Goal: Task Accomplishment & Management: Use online tool/utility

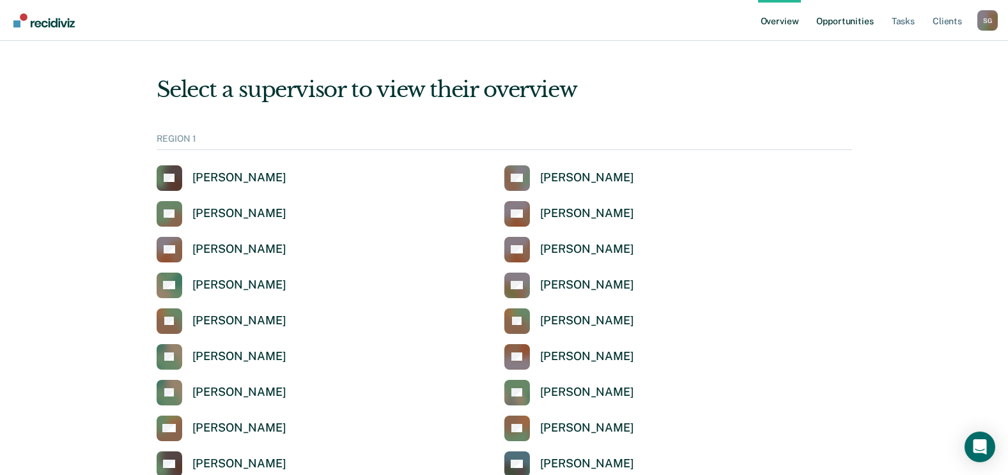
click at [840, 21] on link "Opportunities" at bounding box center [845, 20] width 62 height 41
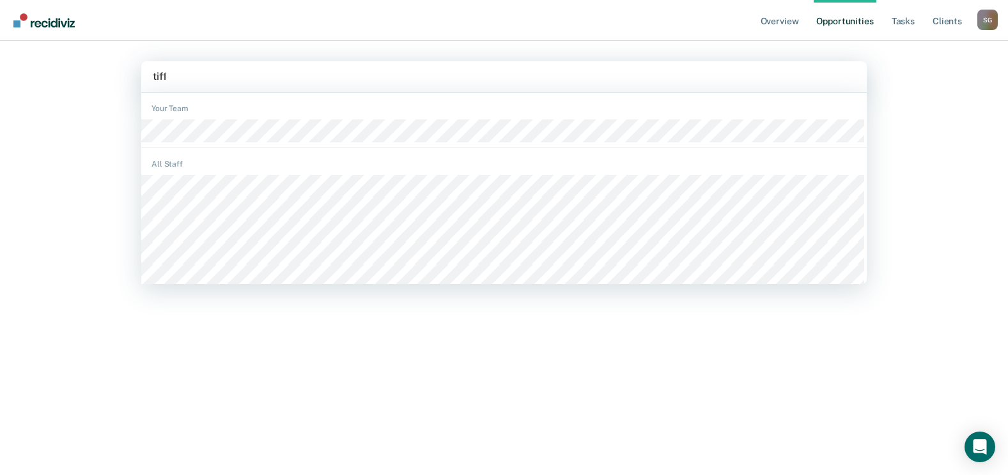
type input "tiffa"
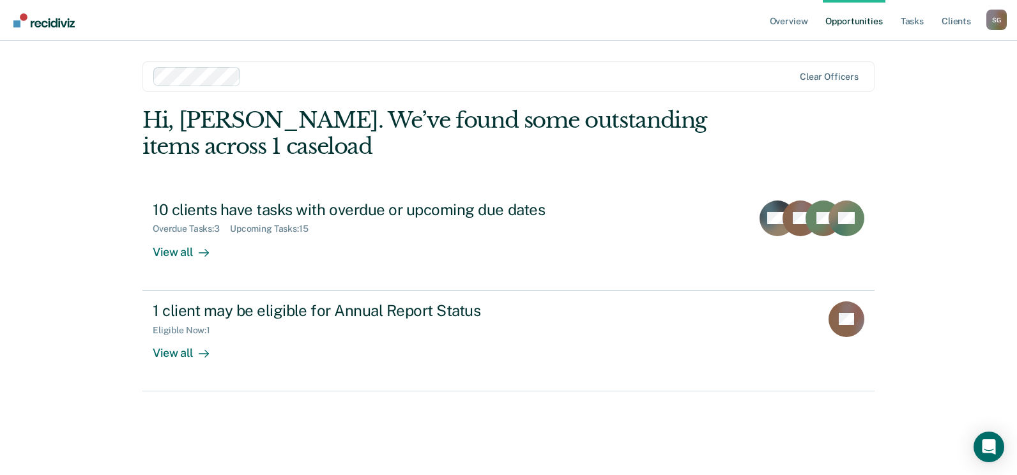
click at [275, 74] on div at bounding box center [520, 76] width 547 height 15
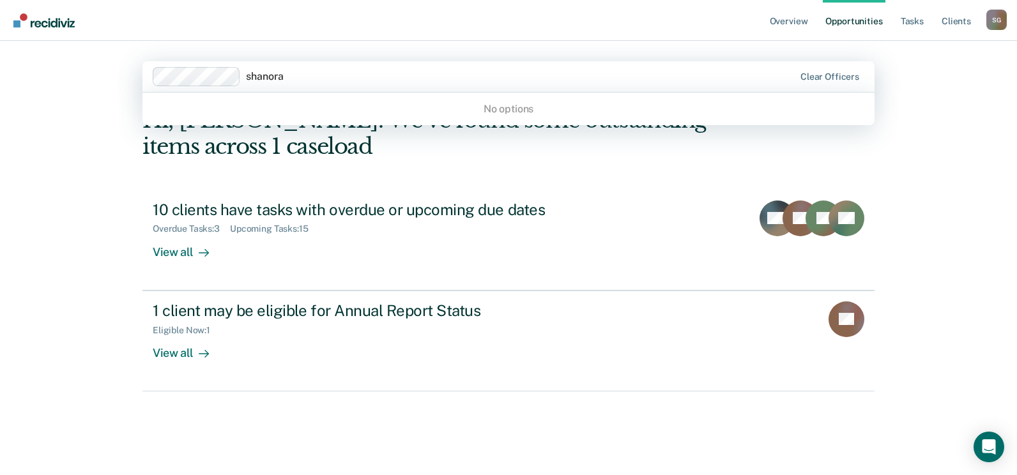
type input "shanora"
click at [964, 109] on div "Overview Opportunities Tasks Client s [PERSON_NAME] S G Profile How it works Lo…" at bounding box center [508, 237] width 1017 height 475
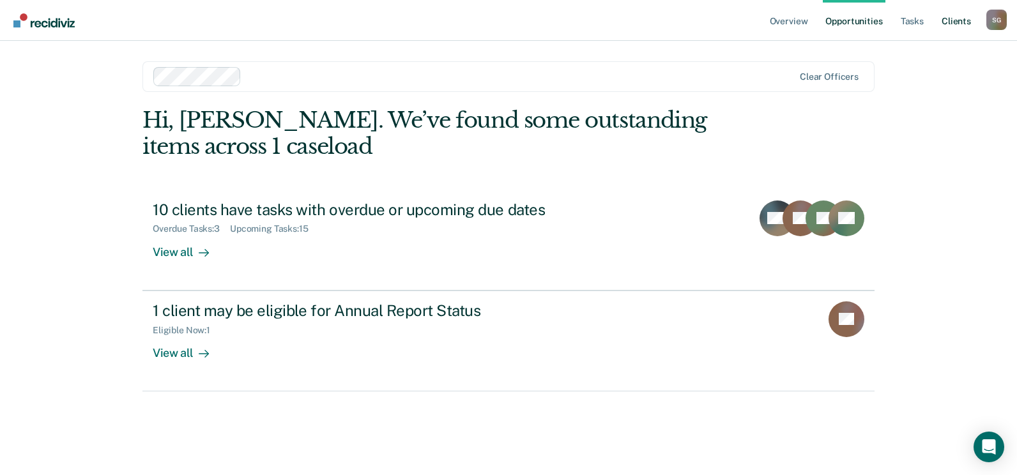
click at [955, 15] on link "Client s" at bounding box center [956, 20] width 35 height 41
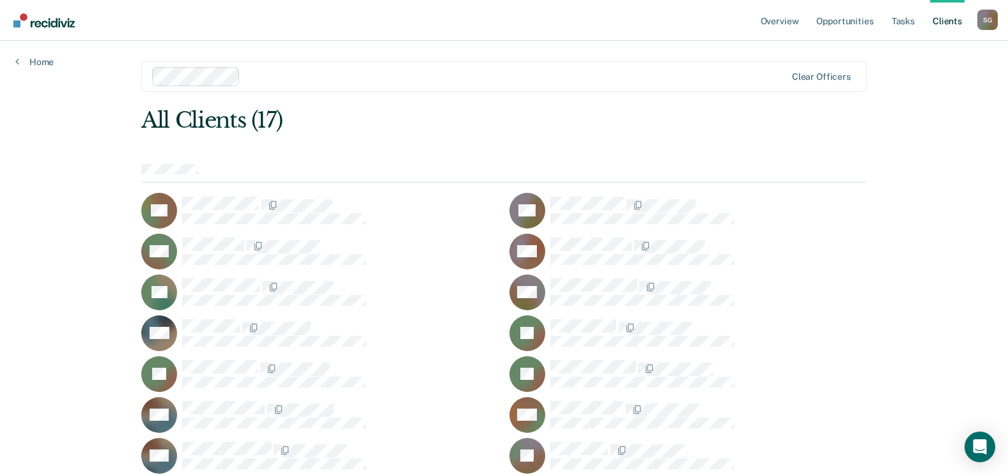
click at [1003, 15] on nav "Overview Opportunities Tasks Client s [PERSON_NAME] S G Profile How it works Lo…" at bounding box center [504, 20] width 1008 height 41
click at [992, 22] on div "S G" at bounding box center [987, 20] width 20 height 20
click at [913, 54] on link "Profile" at bounding box center [935, 52] width 103 height 11
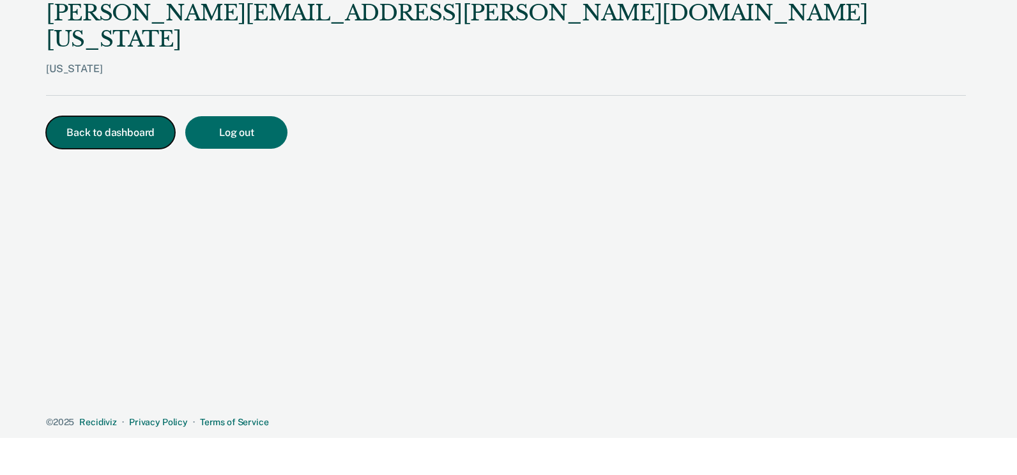
click at [79, 116] on button "Back to dashboard" at bounding box center [110, 132] width 129 height 33
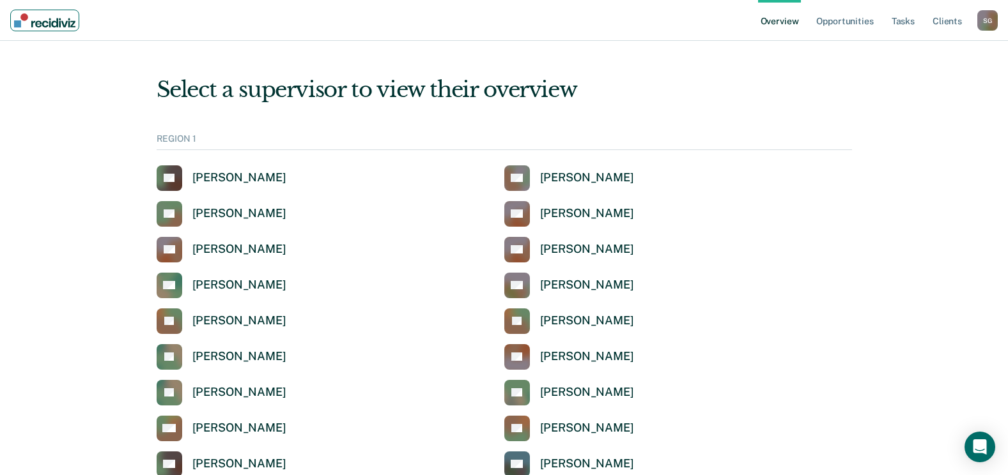
click at [49, 19] on img "Main navigation" at bounding box center [44, 20] width 61 height 14
click at [847, 19] on link "Opportunities" at bounding box center [845, 20] width 62 height 41
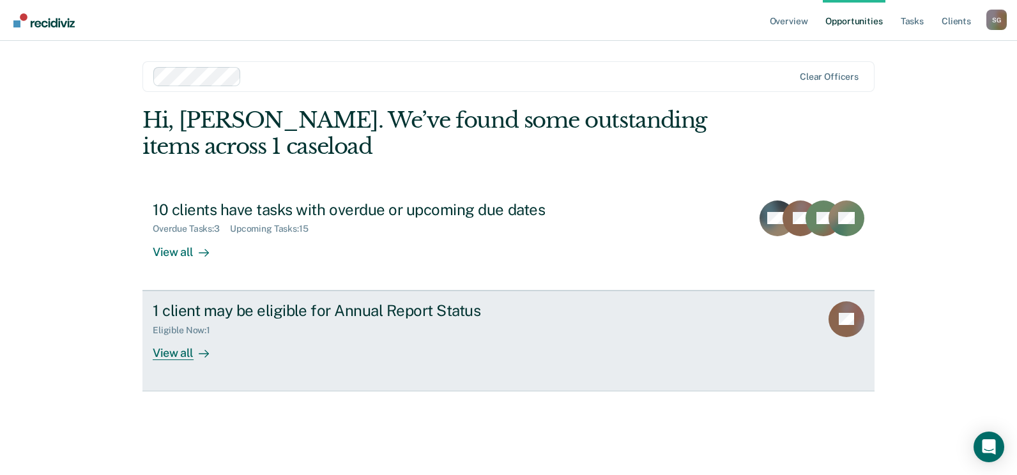
click at [194, 352] on div at bounding box center [201, 353] width 15 height 15
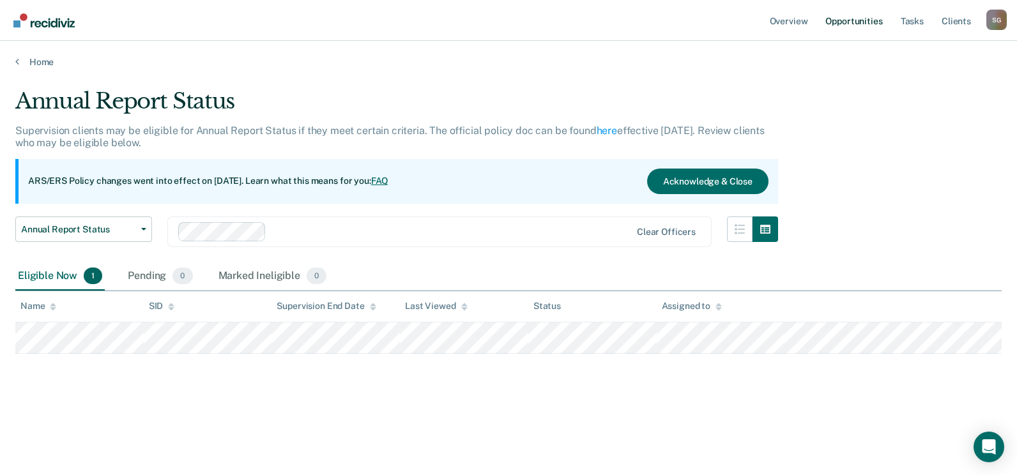
click at [861, 22] on link "Opportunities" at bounding box center [854, 20] width 62 height 41
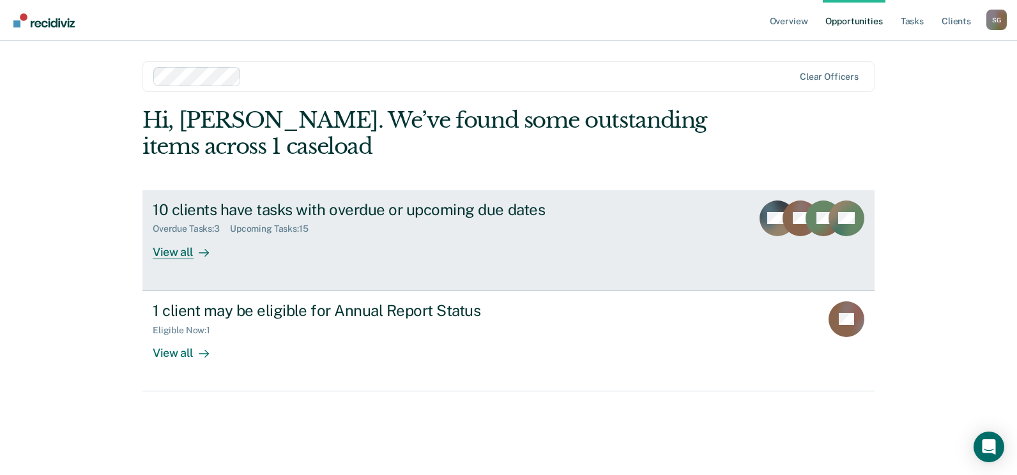
click at [781, 205] on icon at bounding box center [772, 205] width 47 height 38
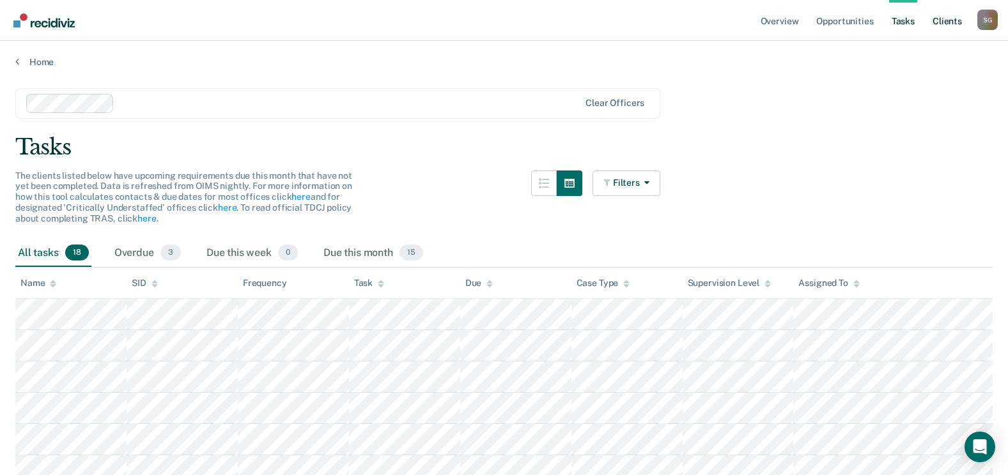
click at [950, 19] on link "Client s" at bounding box center [947, 20] width 35 height 41
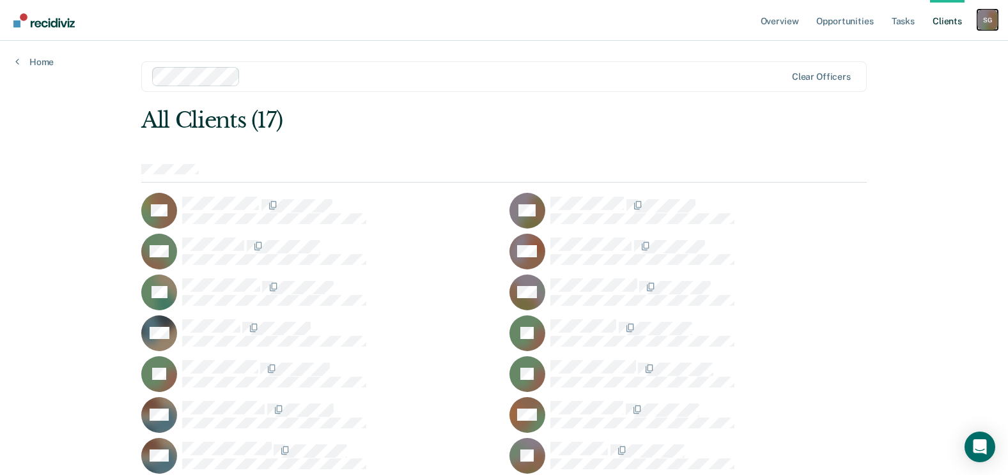
click at [988, 12] on div "S G" at bounding box center [987, 20] width 20 height 20
click at [778, 22] on link "Overview" at bounding box center [779, 20] width 43 height 41
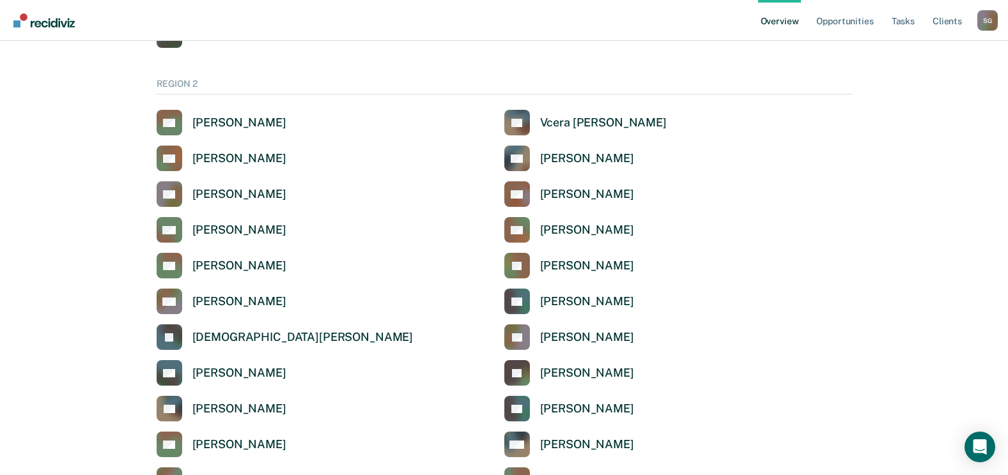
scroll to position [959, 0]
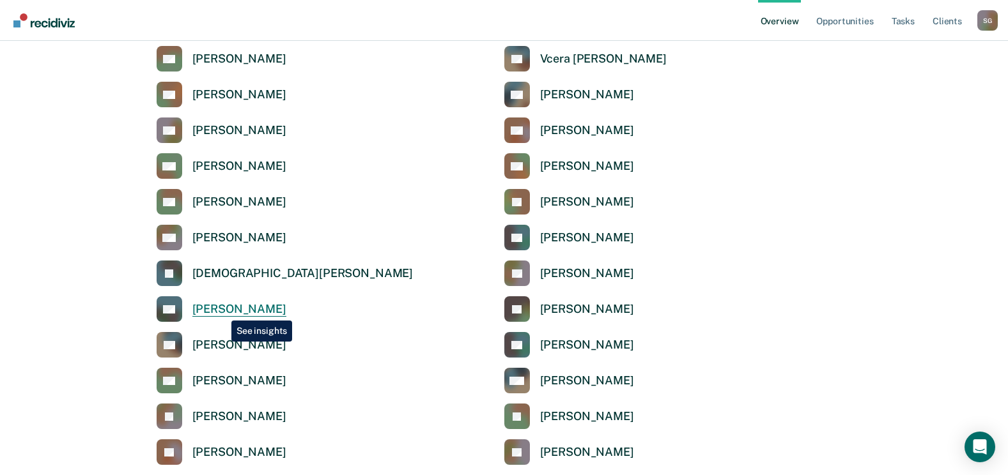
click at [222, 311] on div "[PERSON_NAME]" at bounding box center [239, 309] width 94 height 15
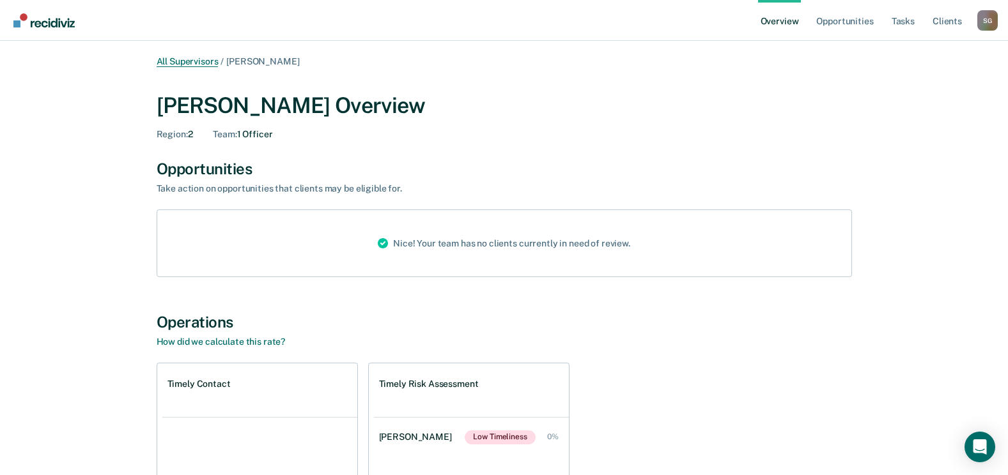
click at [205, 60] on link "All Supervisors" at bounding box center [188, 61] width 62 height 11
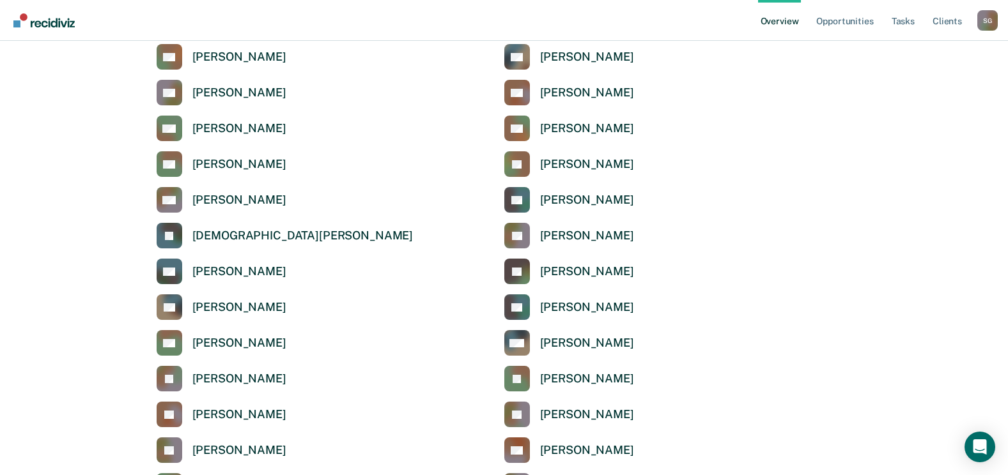
scroll to position [1023, 0]
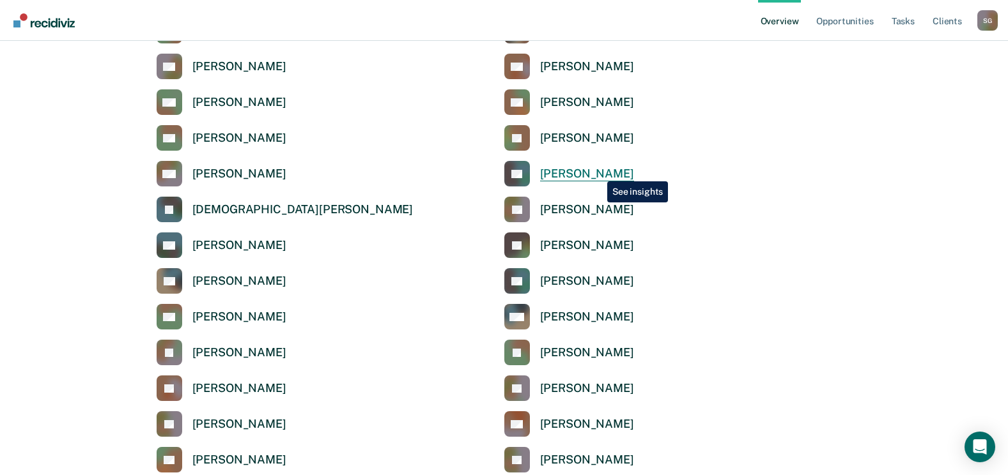
click at [598, 172] on div "[PERSON_NAME]" at bounding box center [587, 174] width 94 height 15
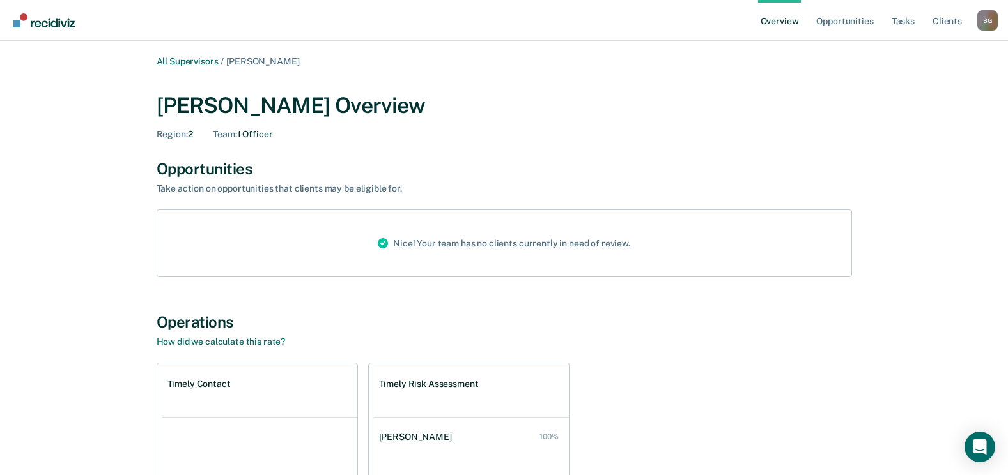
click at [206, 67] on div "All Supervisors / [PERSON_NAME] [PERSON_NAME] Overview Region : 2 Team : 1 Offi…" at bounding box center [504, 350] width 767 height 589
click at [208, 62] on link "All Supervisors" at bounding box center [188, 61] width 62 height 11
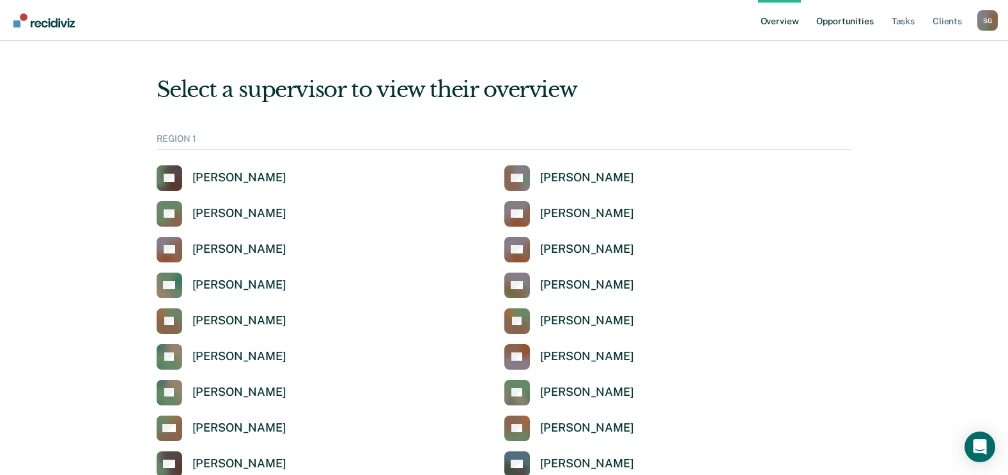
click at [851, 19] on link "Opportunities" at bounding box center [845, 20] width 62 height 41
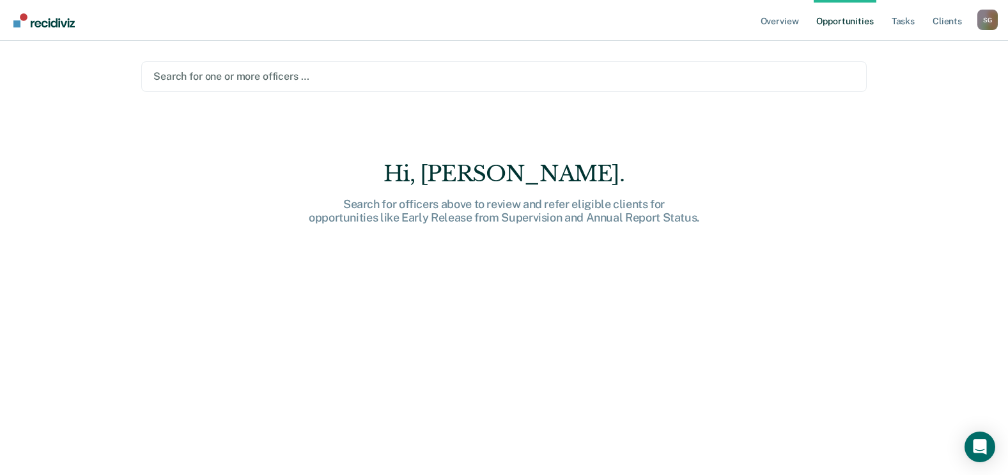
click at [233, 75] on div at bounding box center [503, 76] width 701 height 15
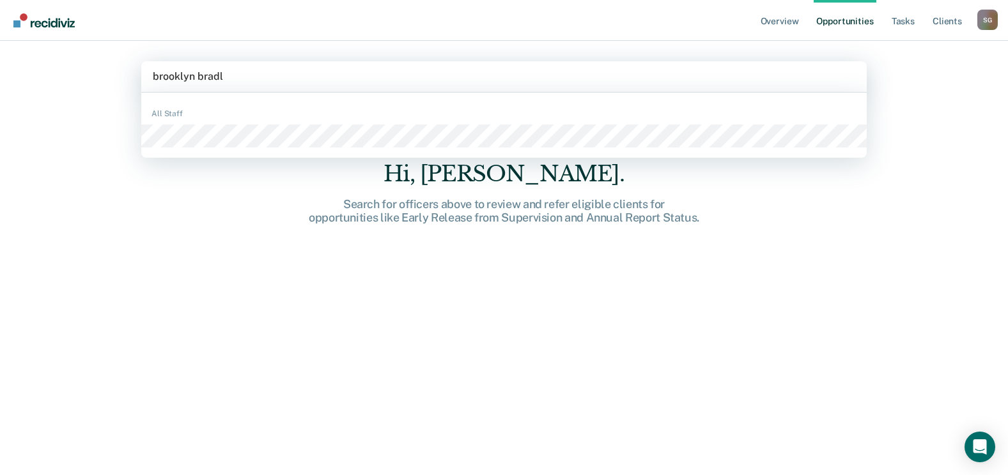
type input "brooklyn [PERSON_NAME]"
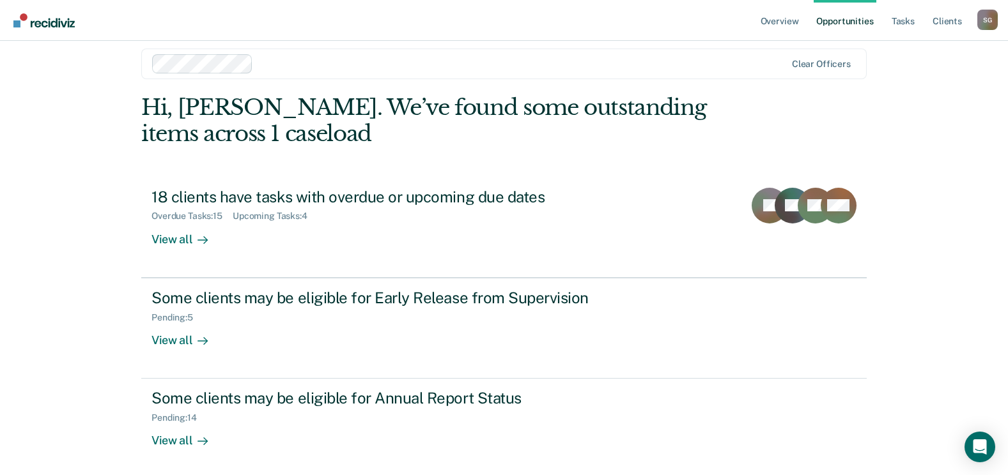
scroll to position [17, 0]
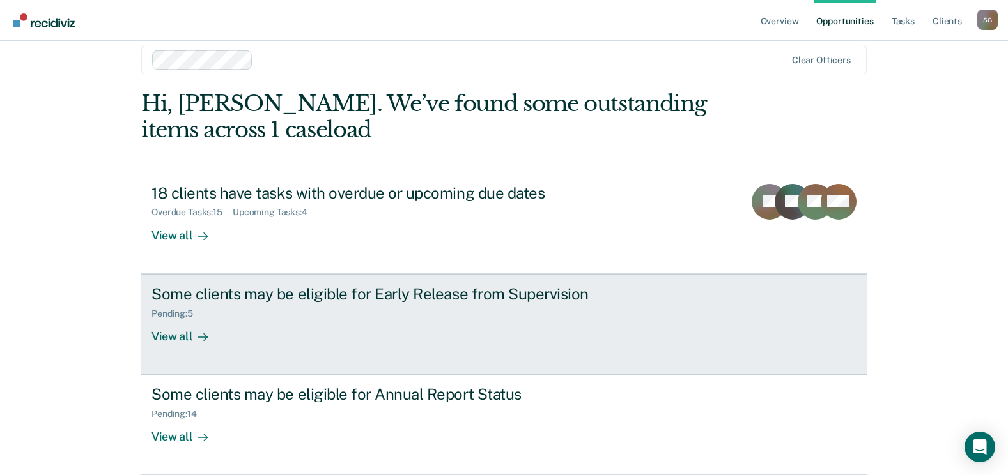
click at [184, 332] on div "View all" at bounding box center [187, 331] width 72 height 25
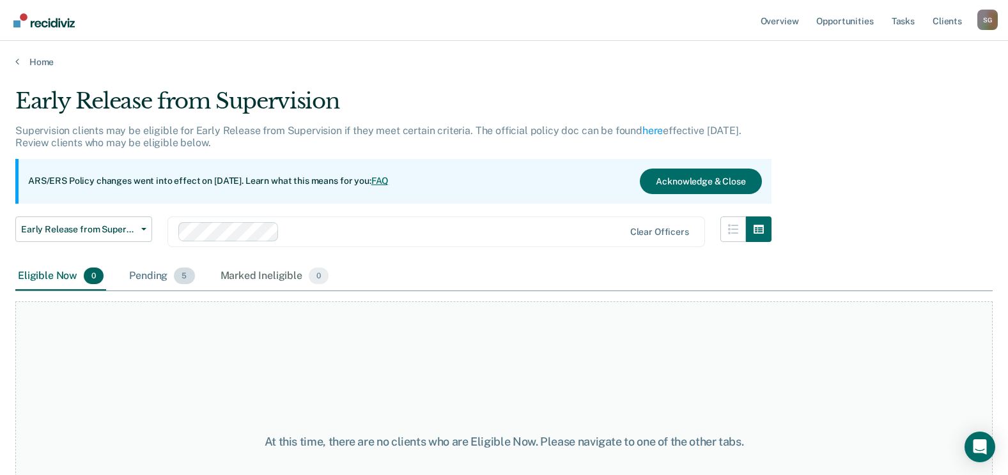
click at [180, 275] on span "5" at bounding box center [184, 276] width 20 height 17
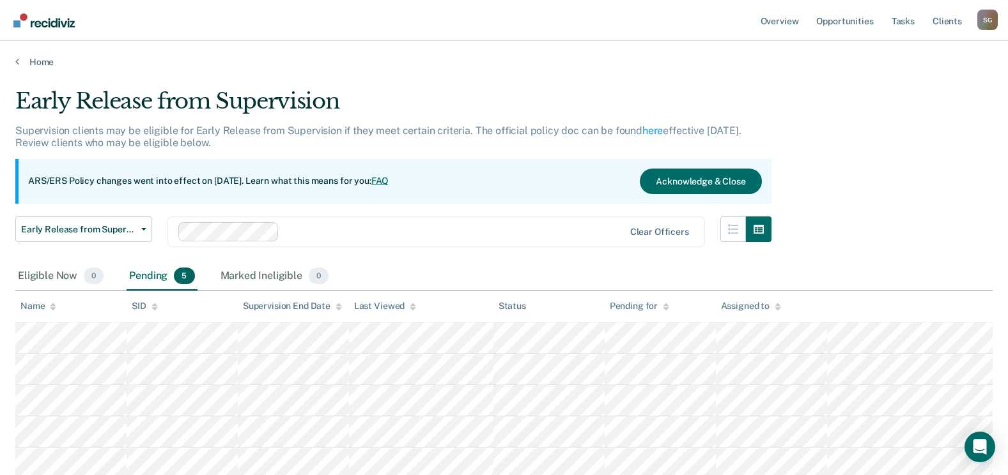
scroll to position [96, 0]
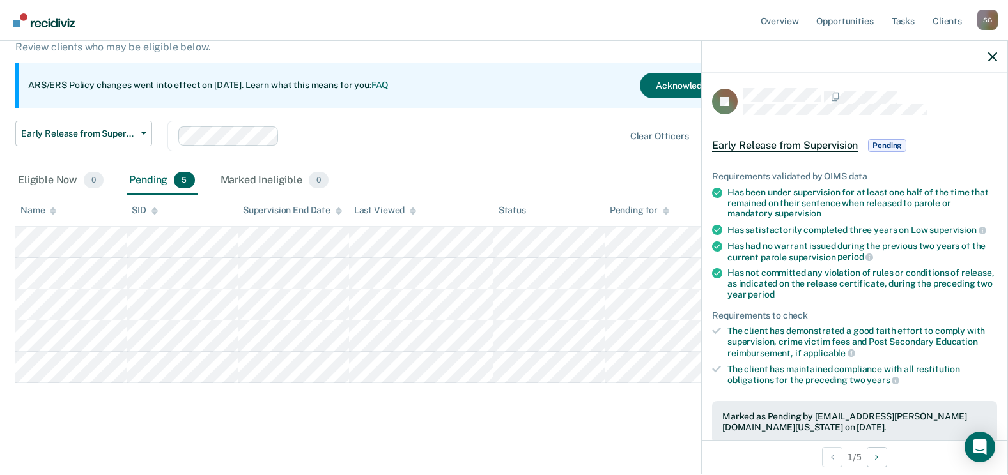
click at [888, 140] on span "Pending" at bounding box center [887, 145] width 38 height 13
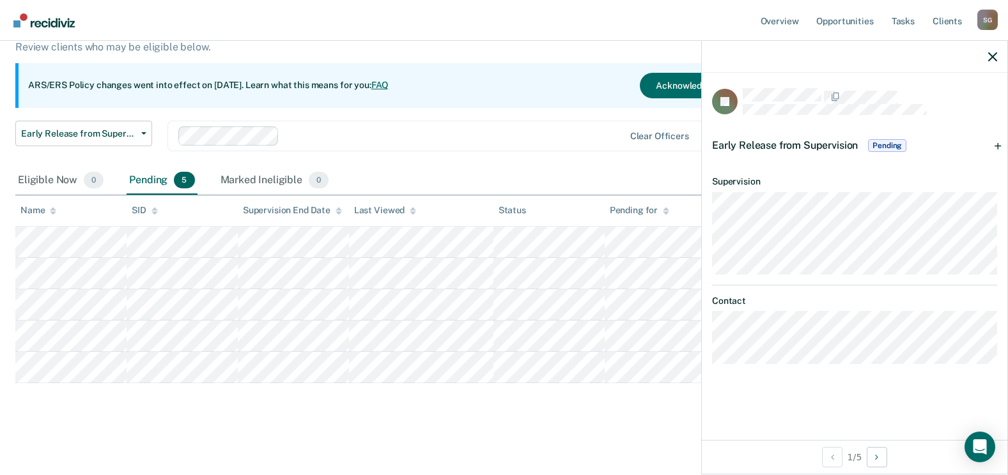
click at [605, 385] on div "Early Release from Supervision Supervision clients may be eligible for Early Re…" at bounding box center [503, 206] width 977 height 428
click at [991, 56] on icon "button" at bounding box center [992, 56] width 9 height 9
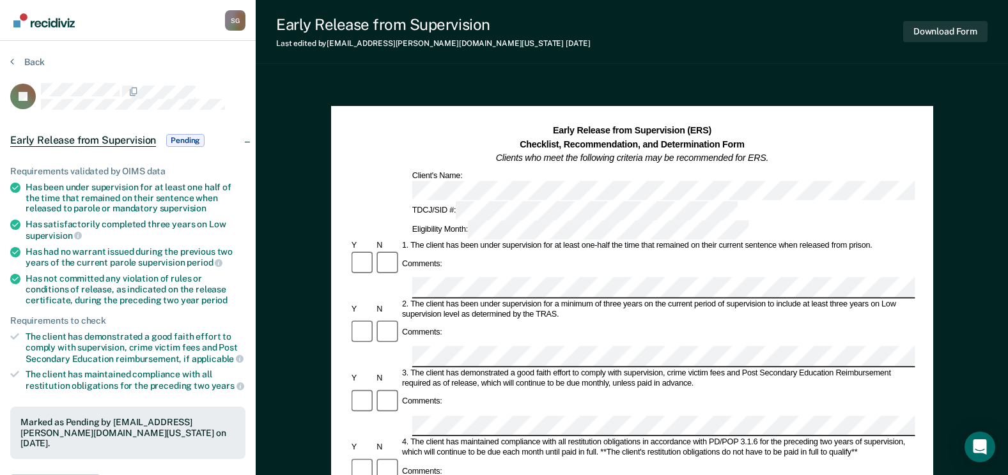
click at [352, 58] on div "Early Release from Supervision Last edited by [EMAIL_ADDRESS][PERSON_NAME][DOMA…" at bounding box center [632, 32] width 752 height 64
click at [252, 72] on section "Back DJ Early Release from Supervision Pending Requirements validated by OIMS d…" at bounding box center [128, 388] width 256 height 694
click at [438, 70] on div "Early Release from Supervision Last edited by [EMAIL_ADDRESS][PERSON_NAME][DOMA…" at bounding box center [632, 466] width 752 height 932
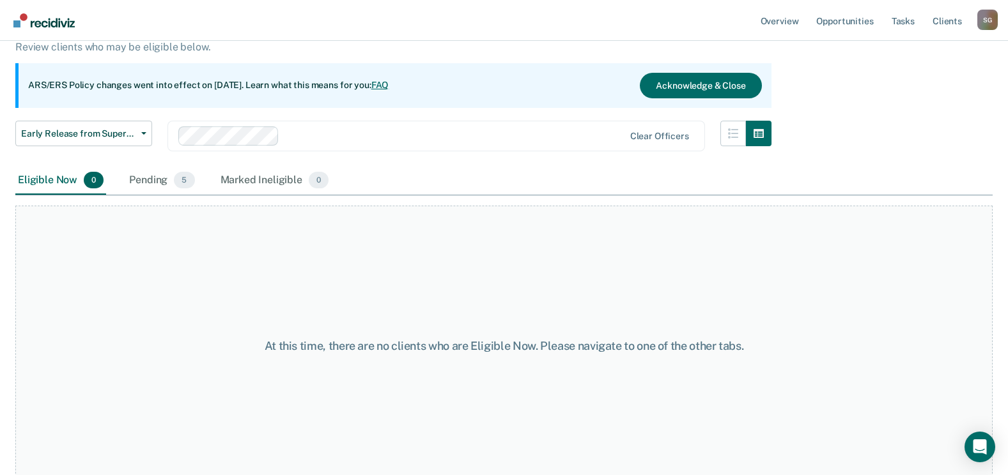
scroll to position [107, 0]
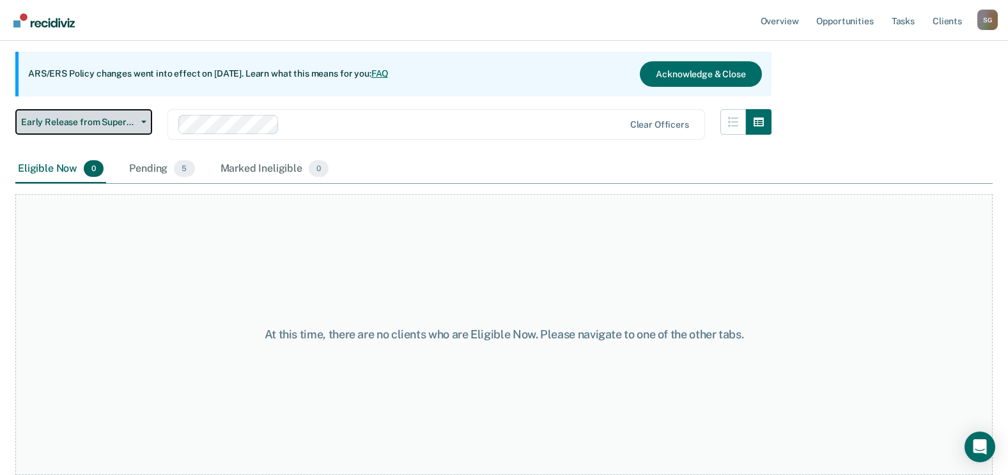
click at [133, 119] on span "Early Release from Supervision" at bounding box center [78, 122] width 115 height 11
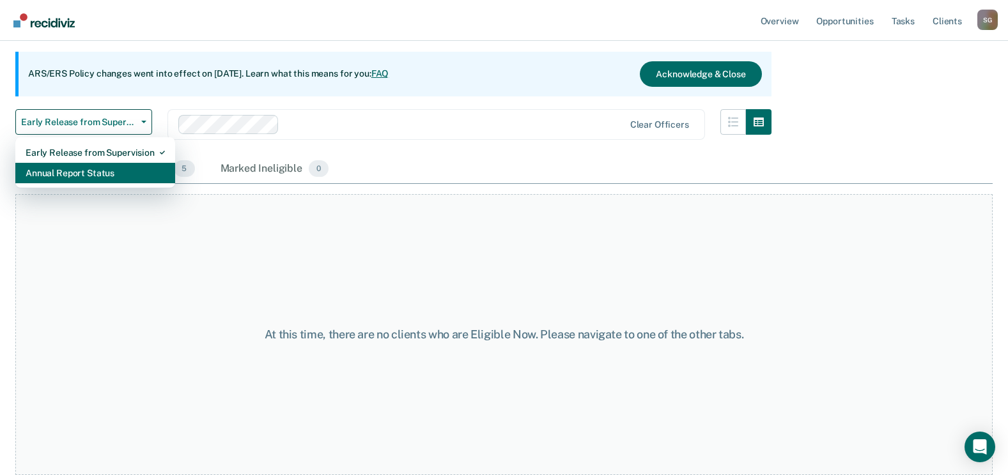
click at [111, 167] on div "Annual Report Status" at bounding box center [95, 173] width 139 height 20
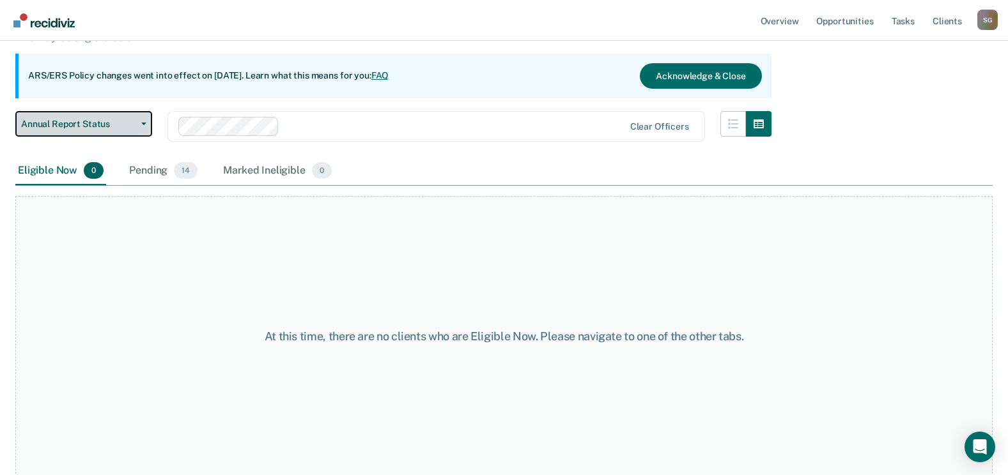
scroll to position [107, 0]
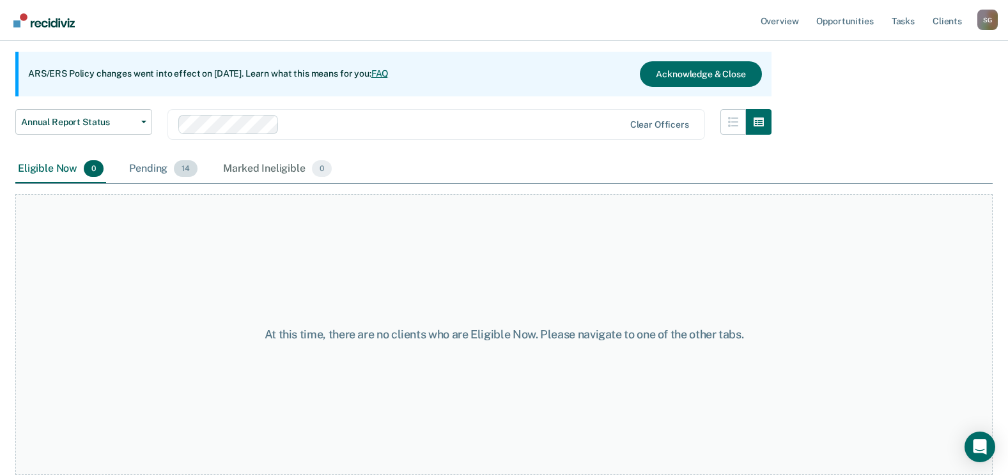
click at [180, 171] on span "14" at bounding box center [186, 168] width 24 height 17
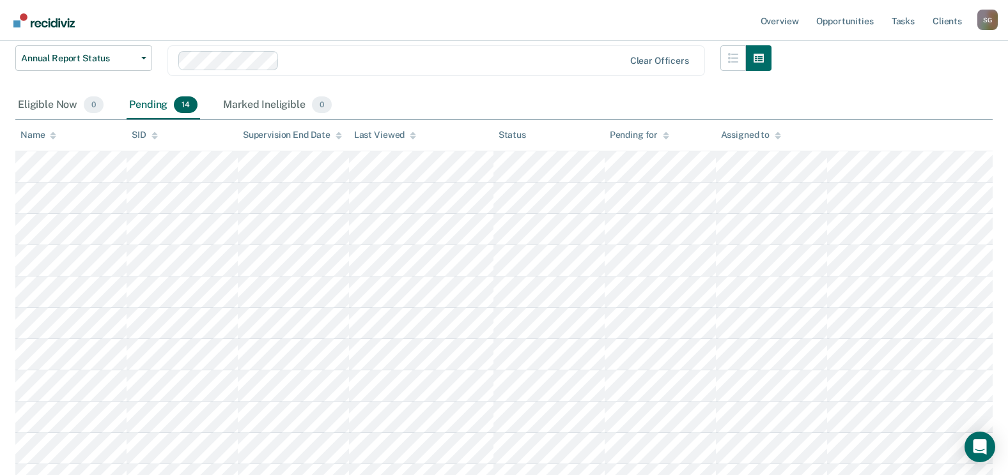
scroll to position [235, 0]
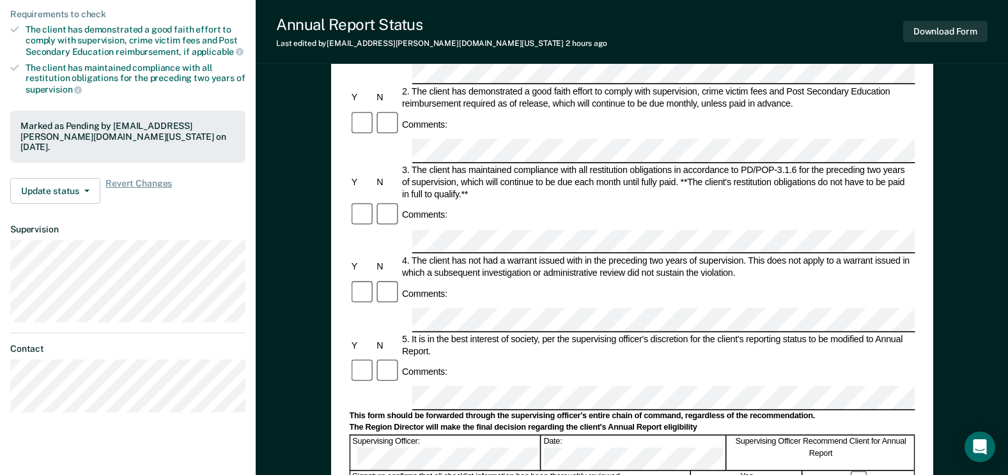
scroll to position [256, 0]
